Goal: Information Seeking & Learning: Learn about a topic

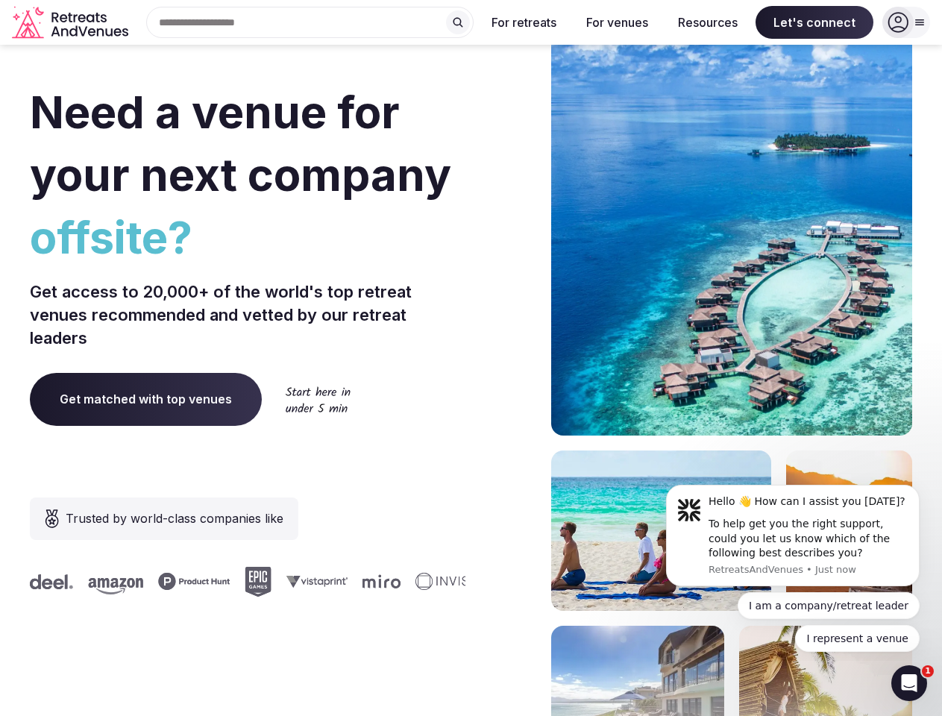
click at [471, 358] on div "Need a venue for your next company offsite? Get access to 20,000+ of the world'…" at bounding box center [471, 446] width 882 height 899
click at [310, 22] on div "Search Popular Destinations [GEOGRAPHIC_DATA], [GEOGRAPHIC_DATA] [GEOGRAPHIC_DA…" at bounding box center [303, 22] width 339 height 31
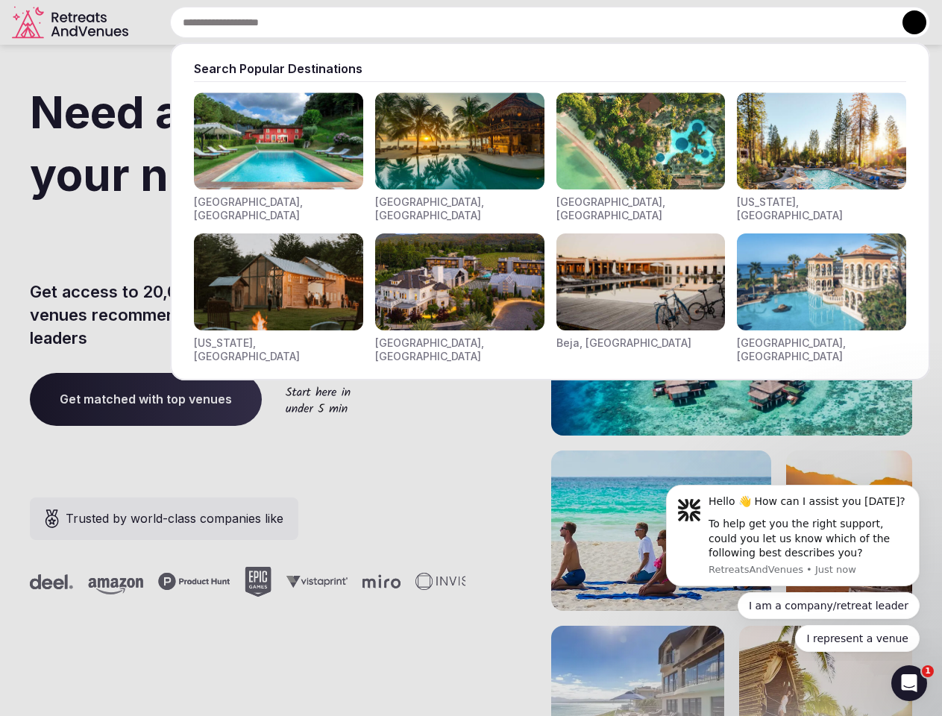
click at [458, 22] on input "text" at bounding box center [550, 22] width 760 height 31
click at [524, 22] on input "text" at bounding box center [550, 22] width 760 height 31
click at [617, 22] on input "text" at bounding box center [550, 22] width 760 height 31
click at [708, 22] on input "text" at bounding box center [550, 22] width 760 height 31
click at [814, 22] on input "text" at bounding box center [550, 22] width 760 height 31
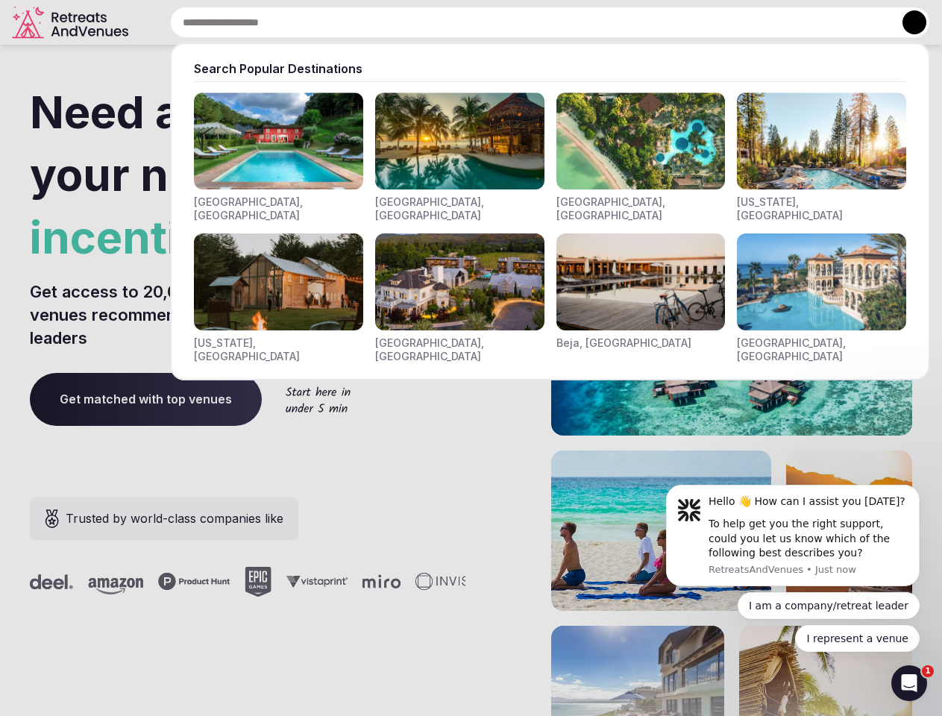
click at [906, 22] on button at bounding box center [914, 22] width 24 height 24
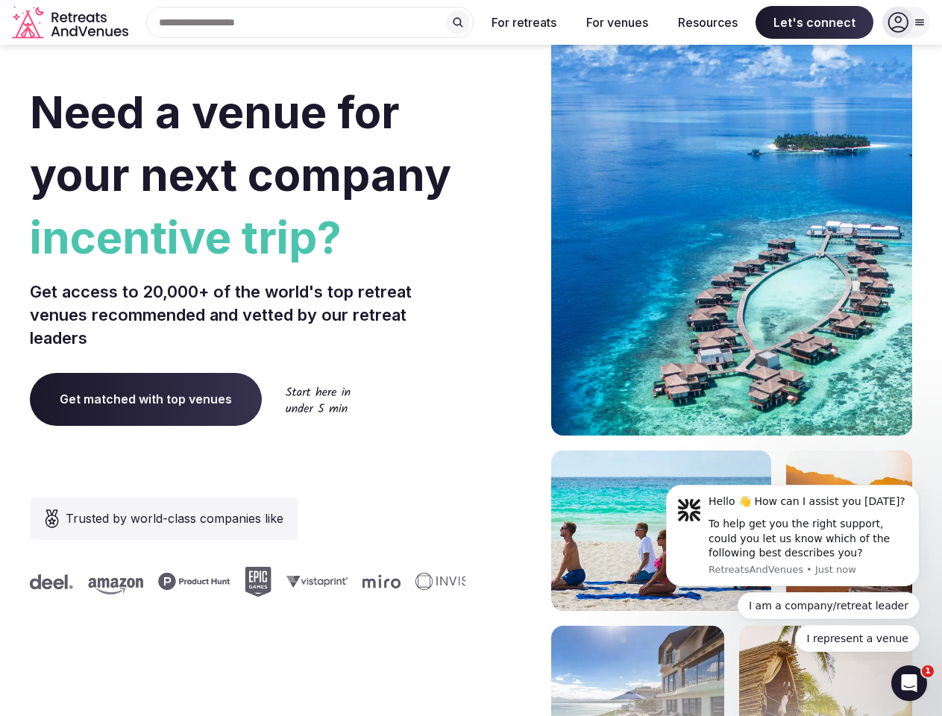
click at [793, 535] on div "To help get you the right support, could you let us know which of the following…" at bounding box center [809, 539] width 200 height 44
